Goal: Transaction & Acquisition: Subscribe to service/newsletter

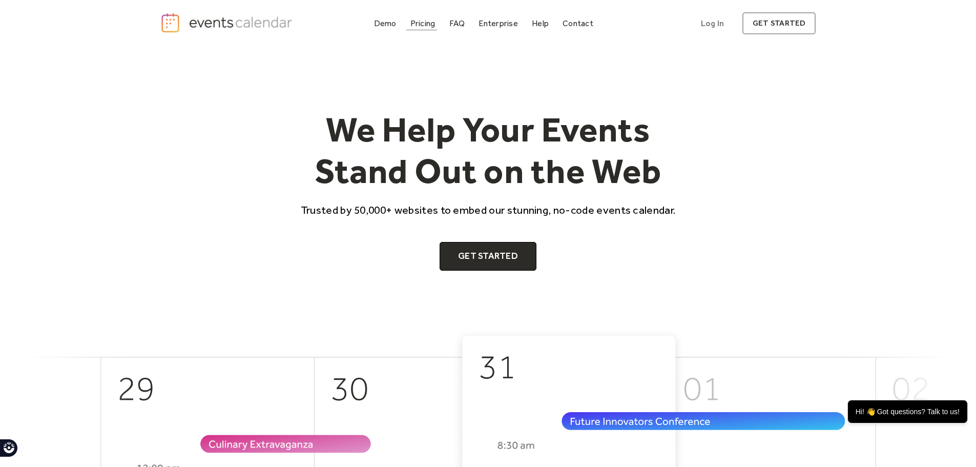
click at [424, 28] on link "Pricing" at bounding box center [422, 23] width 33 height 14
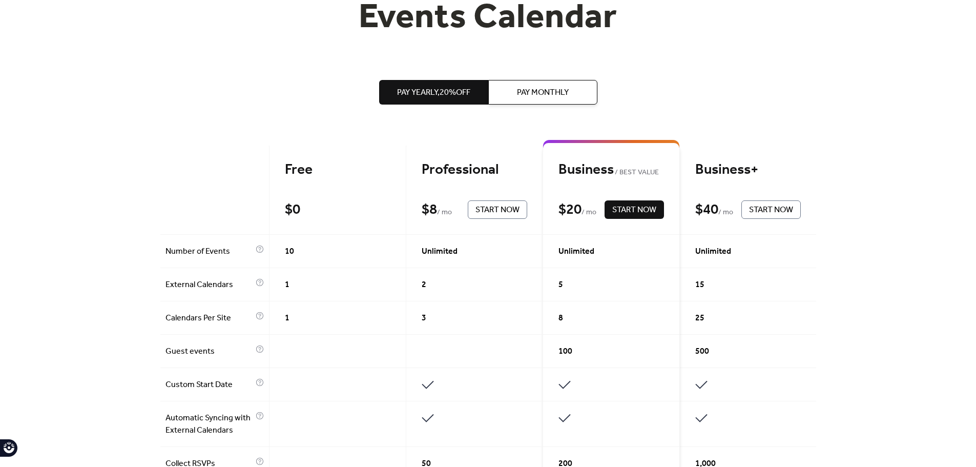
scroll to position [154, 0]
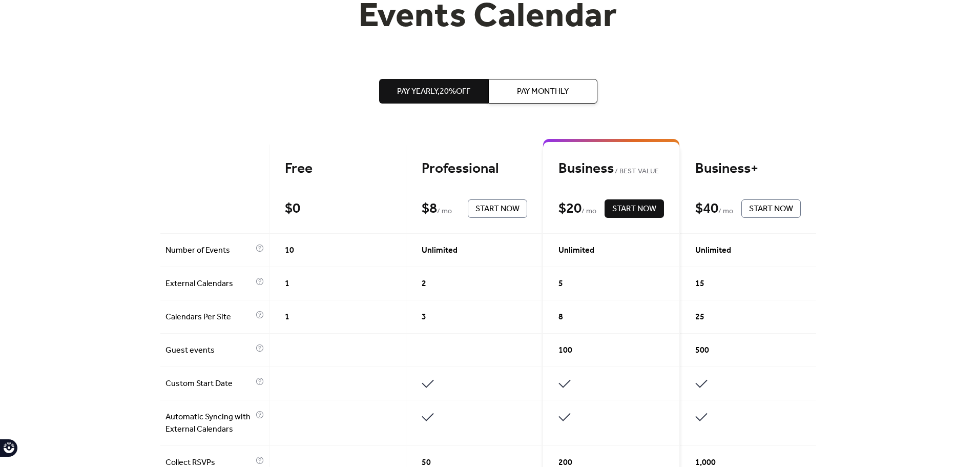
click at [346, 197] on div "Free $ 0 Start Now" at bounding box center [338, 189] width 137 height 89
click at [307, 165] on div "Free" at bounding box center [338, 169] width 106 height 18
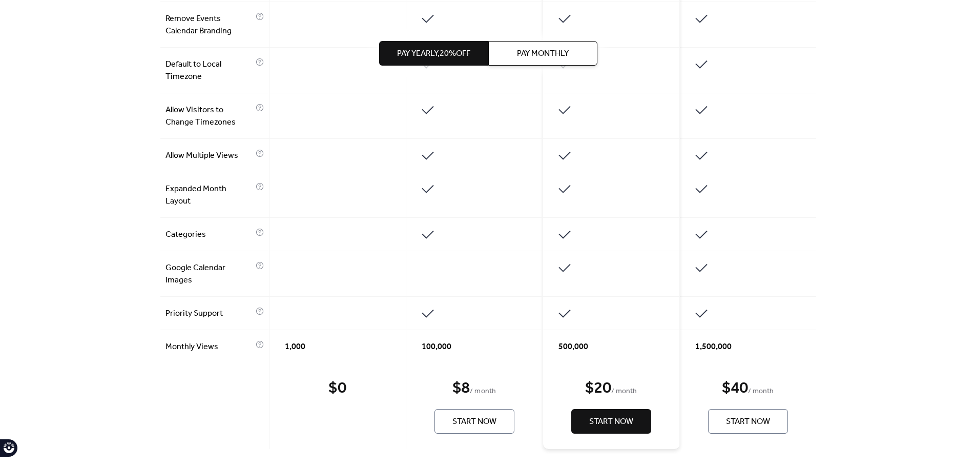
scroll to position [666, 0]
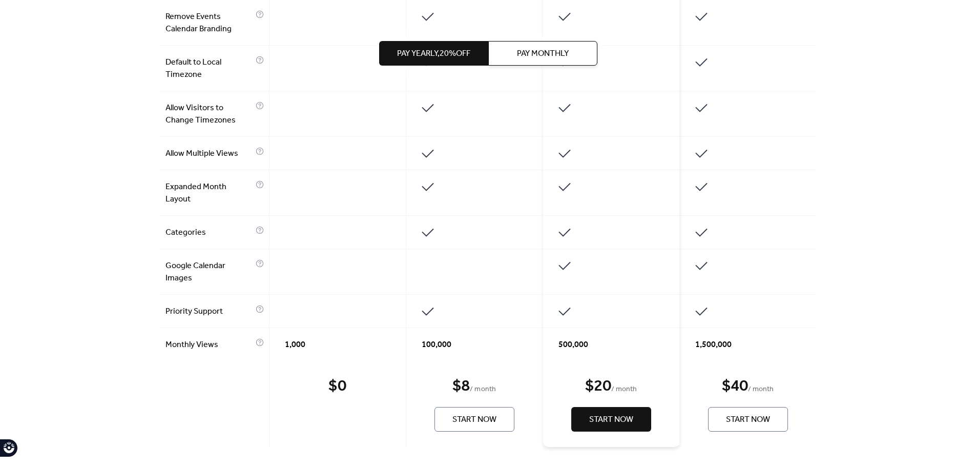
click at [344, 413] on div "$ 0 Start Now" at bounding box center [338, 404] width 137 height 86
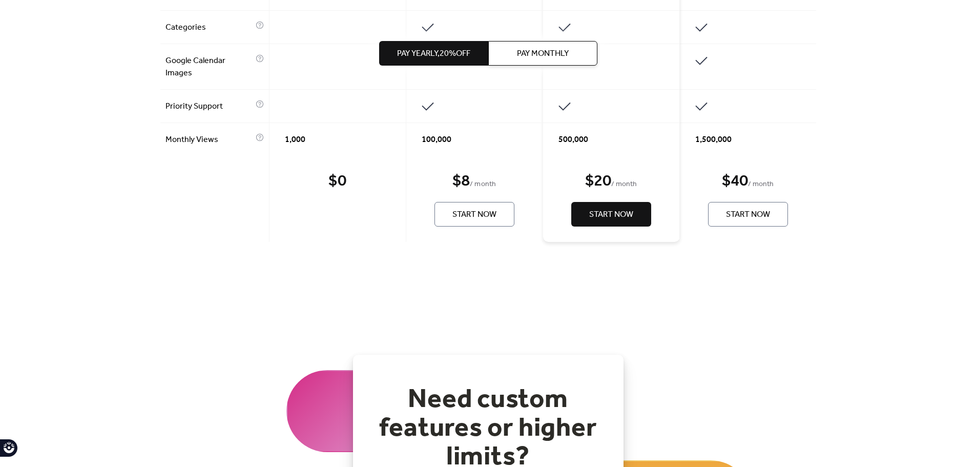
scroll to position [564, 0]
